Goal: Transaction & Acquisition: Purchase product/service

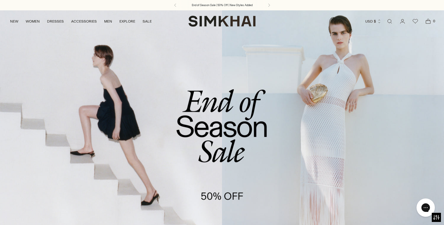
click at [193, 114] on link "/collections/sale" at bounding box center [222, 137] width 444 height 254
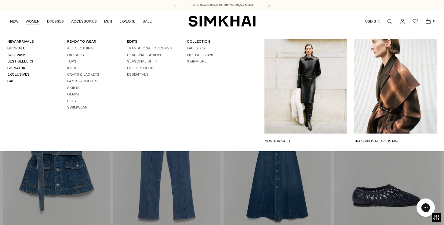
click at [72, 62] on link "Tops" at bounding box center [71, 61] width 9 height 4
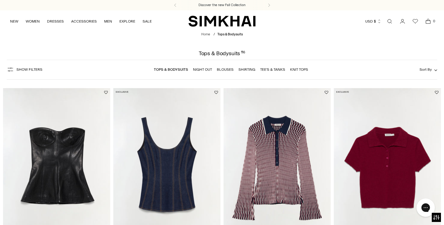
click at [422, 70] on span "Sort By" at bounding box center [425, 69] width 12 height 4
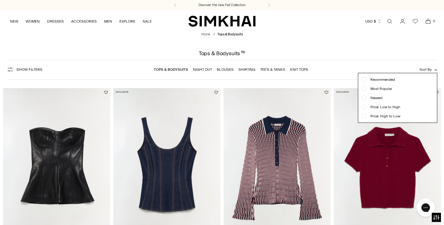
click at [422, 70] on span "Sort By" at bounding box center [425, 69] width 12 height 4
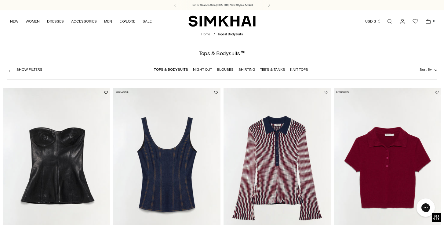
click at [32, 70] on span "Show Filters" at bounding box center [29, 69] width 26 height 4
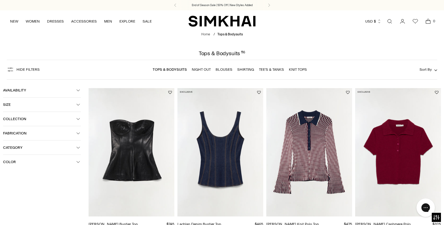
click at [76, 162] on icon "button" at bounding box center [78, 162] width 4 height 4
click at [16, 186] on span "Black" at bounding box center [17, 185] width 13 height 5
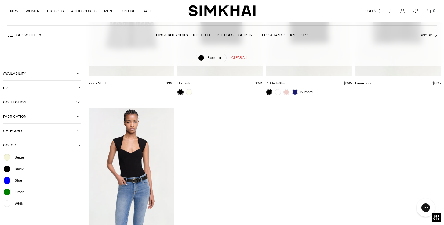
scroll to position [473, 0]
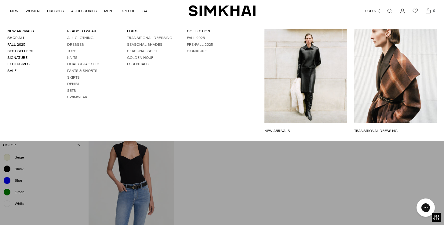
click at [72, 44] on link "Dresses" at bounding box center [75, 44] width 17 height 4
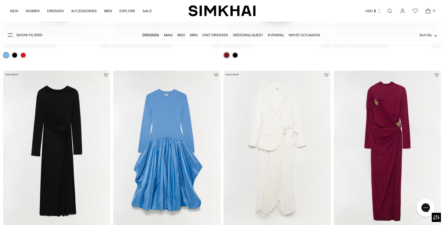
scroll to position [251, 0]
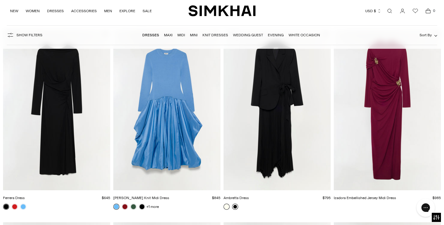
click at [234, 207] on link at bounding box center [235, 207] width 6 height 6
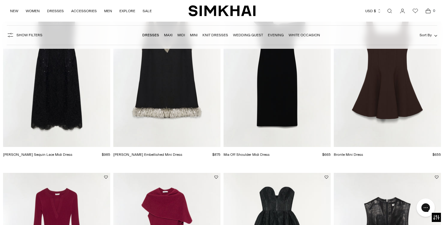
scroll to position [684, 0]
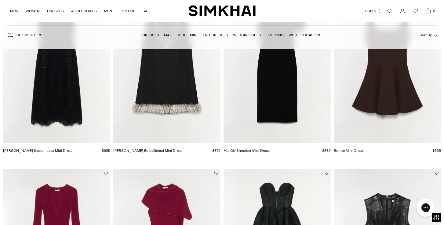
click at [0, 0] on img "Delphine Sequin Lace Midi Dress" at bounding box center [0, 0] width 0 height 0
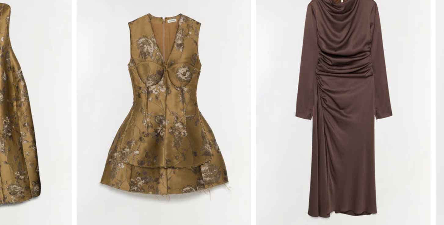
scroll to position [1733, 108]
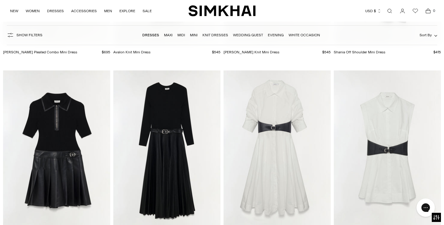
click at [233, 37] on link "Wedding Guest" at bounding box center [248, 35] width 30 height 4
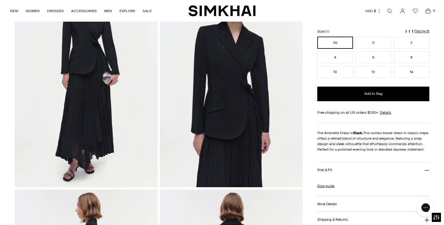
scroll to position [71, 0]
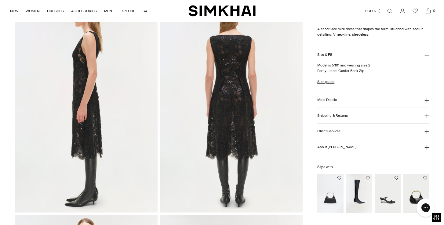
scroll to position [269, 0]
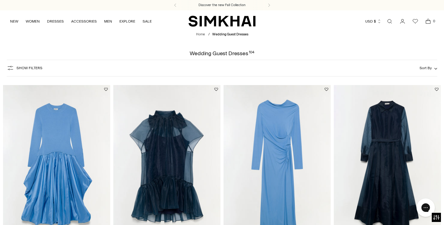
click at [36, 68] on span "Show Filters" at bounding box center [29, 68] width 26 height 4
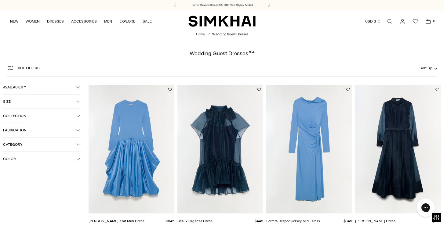
click at [78, 159] on icon "button" at bounding box center [78, 159] width 4 height 4
click at [17, 183] on span "Black" at bounding box center [17, 182] width 13 height 5
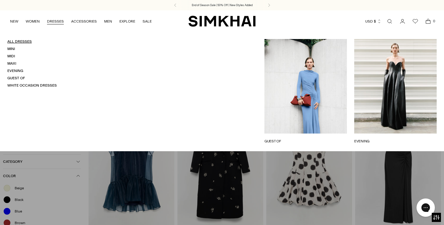
click at [20, 43] on link "All Dresses" at bounding box center [19, 41] width 24 height 4
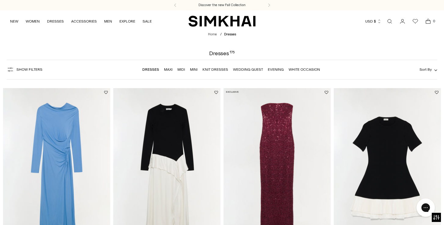
click at [40, 70] on span "Show Filters" at bounding box center [29, 69] width 26 height 4
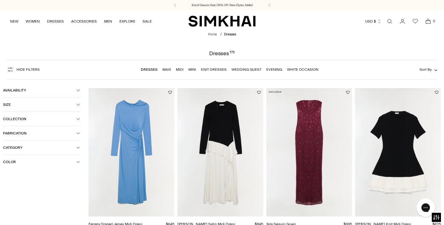
click at [17, 161] on span "Color" at bounding box center [39, 162] width 73 height 4
click at [19, 186] on span "Black" at bounding box center [17, 185] width 13 height 5
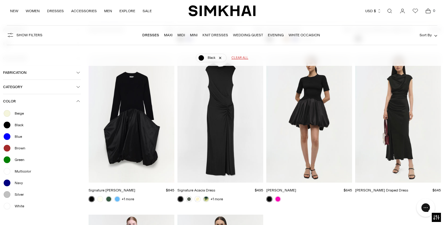
scroll to position [697, 0]
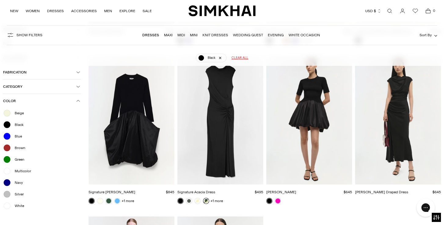
click at [206, 198] on link at bounding box center [206, 201] width 6 height 6
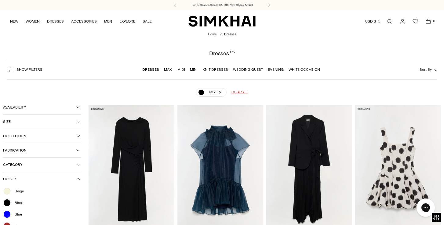
scroll to position [0, 0]
click at [243, 94] on span "Clear all" at bounding box center [239, 92] width 17 height 5
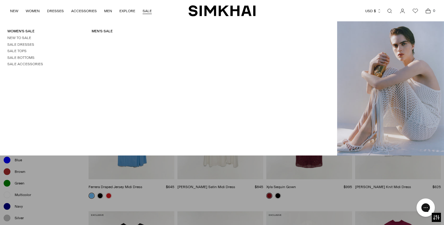
scroll to position [45, 0]
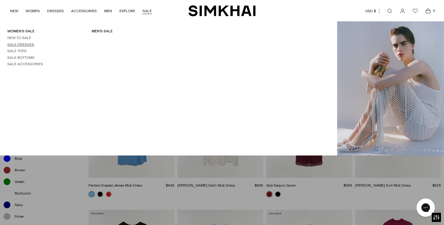
click at [22, 44] on link "Sale Dresses" at bounding box center [20, 44] width 27 height 4
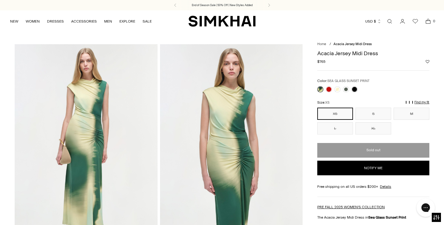
click at [320, 88] on link at bounding box center [320, 89] width 6 height 6
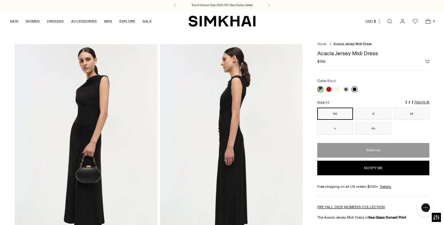
click at [353, 89] on link at bounding box center [354, 89] width 6 height 6
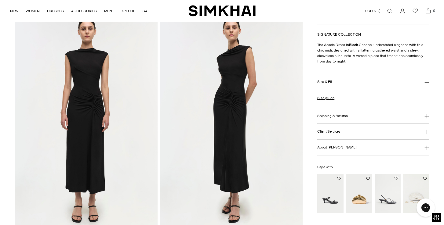
scroll to position [248, 0]
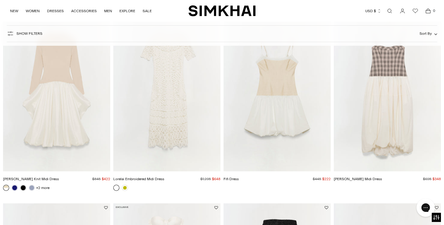
scroll to position [269, 0]
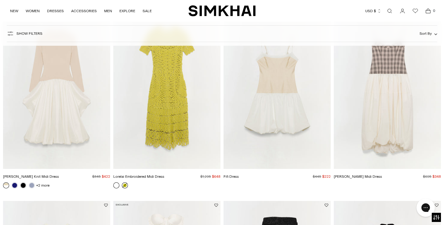
click at [124, 185] on link at bounding box center [125, 185] width 6 height 6
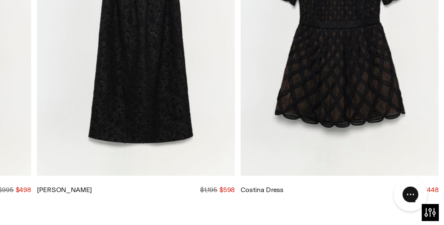
scroll to position [458, 0]
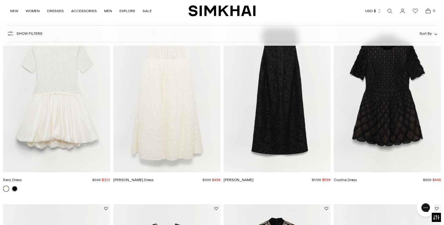
click at [0, 0] on img "Costina Dress" at bounding box center [0, 0] width 0 height 0
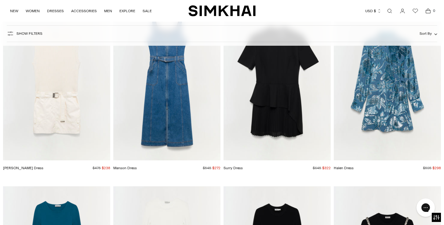
scroll to position [5834, 0]
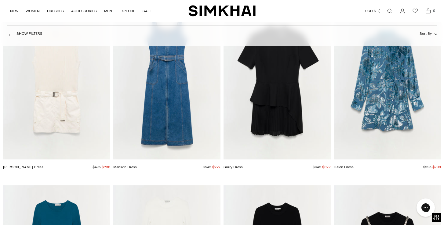
click at [0, 0] on img "Surry Dress" at bounding box center [0, 0] width 0 height 0
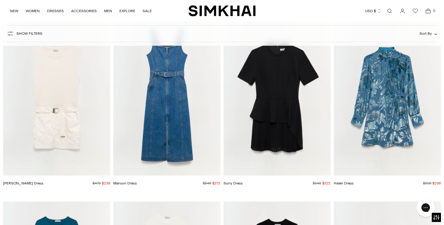
scroll to position [5799, 0]
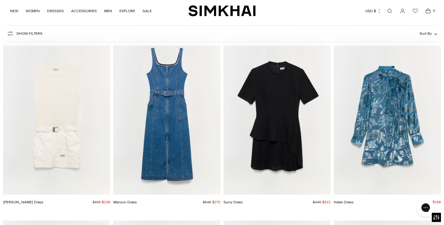
click at [0, 0] on img "Halen Dress" at bounding box center [0, 0] width 0 height 0
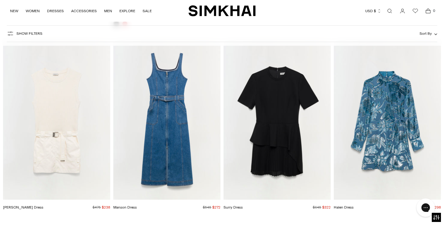
scroll to position [5790, 0]
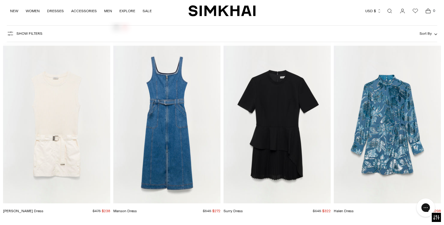
click at [0, 0] on img "Halen Dress" at bounding box center [0, 0] width 0 height 0
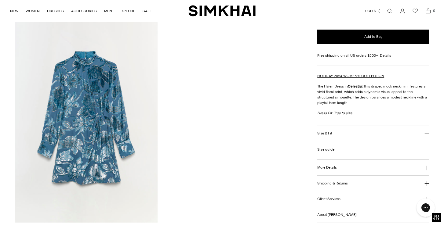
scroll to position [684, 0]
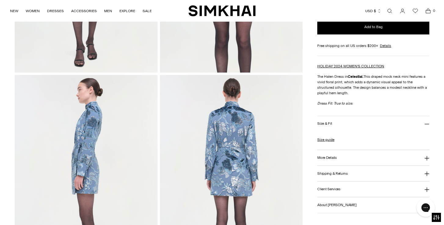
scroll to position [187, 0]
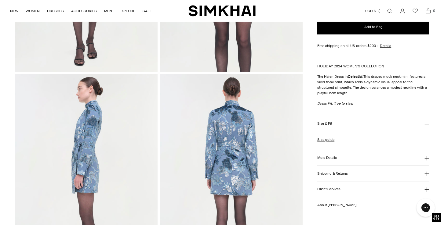
click at [324, 159] on h3 "More Details" at bounding box center [326, 158] width 19 height 4
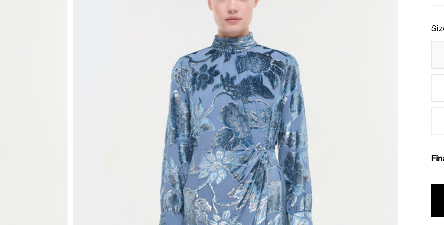
scroll to position [27, 0]
